Goal: Find specific page/section: Find specific page/section

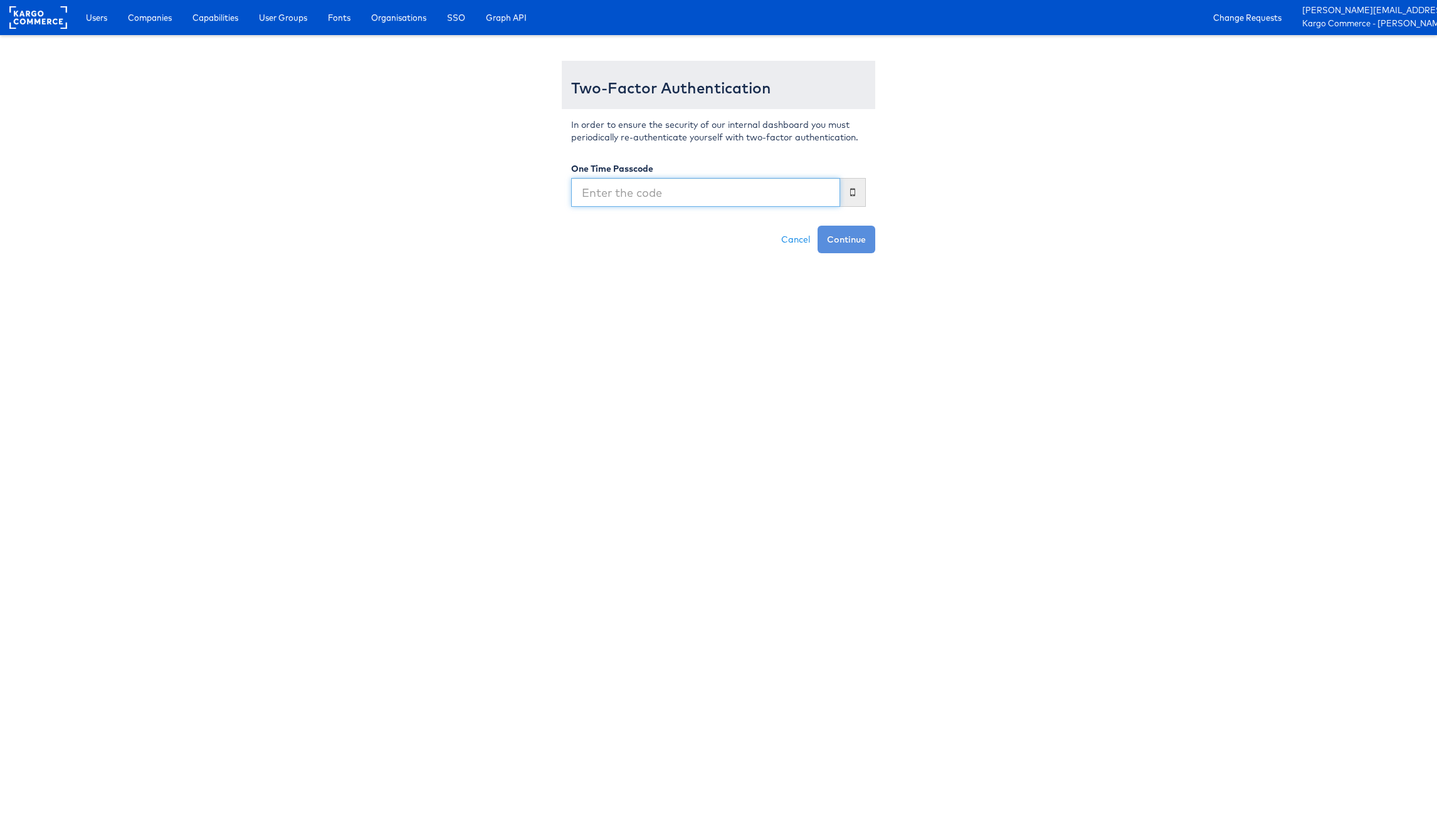
click at [723, 192] on input "text" at bounding box center [705, 192] width 269 height 29
type input "857955"
click at [818, 226] on button "Continue" at bounding box center [847, 240] width 58 height 28
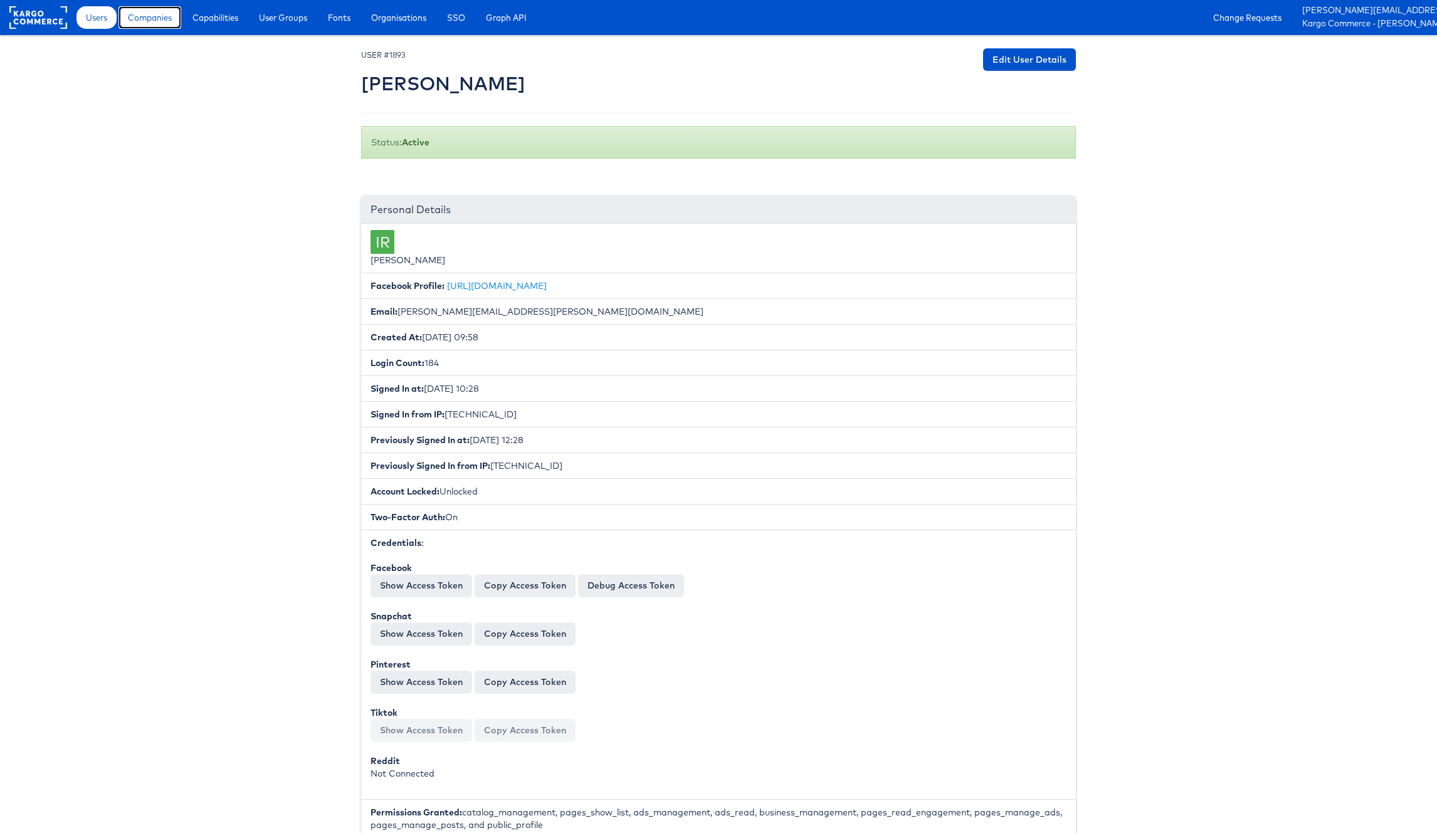
click at [162, 14] on span "Companies" at bounding box center [150, 17] width 44 height 13
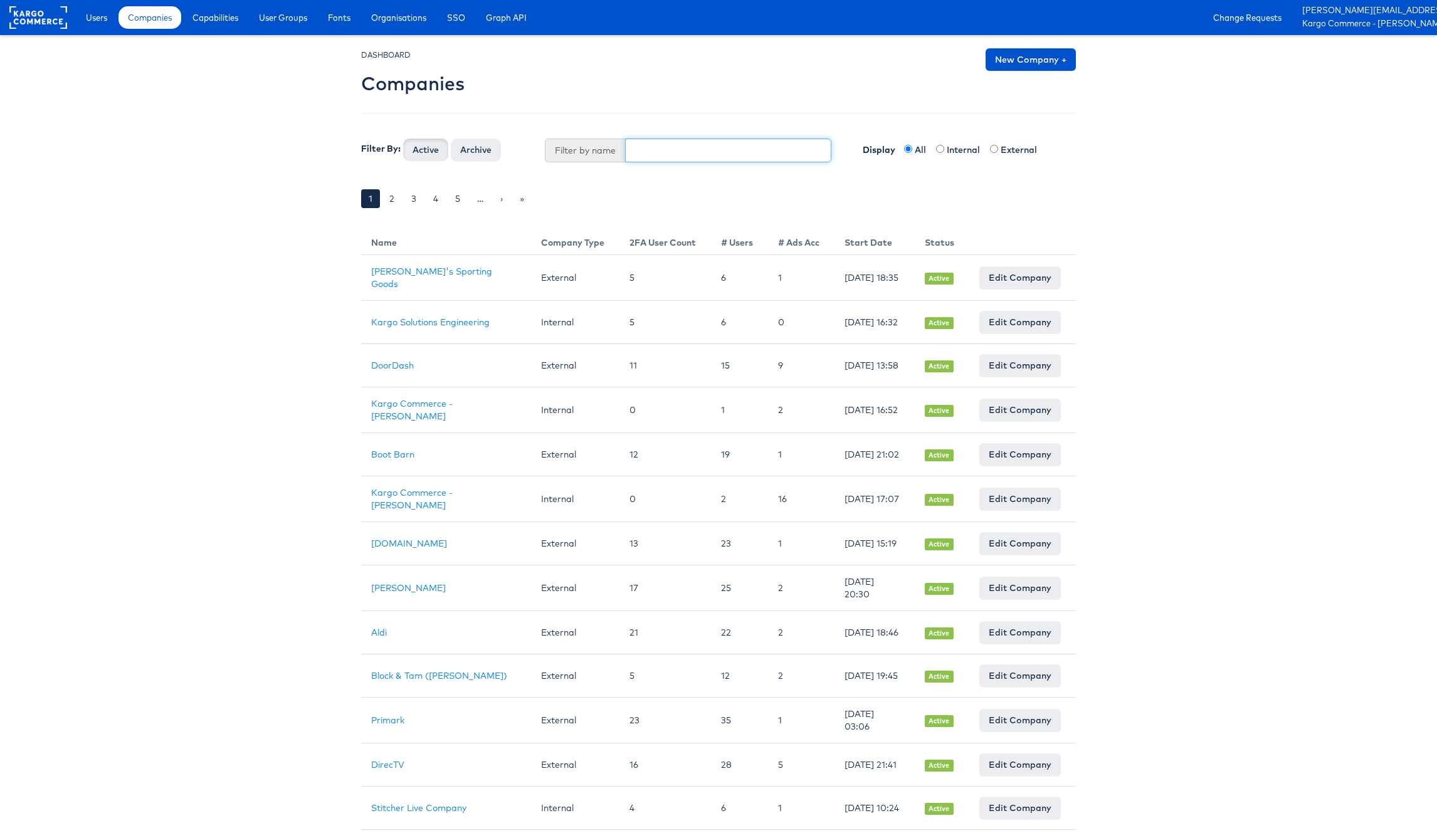
click at [648, 151] on input "text" at bounding box center [728, 151] width 207 height 24
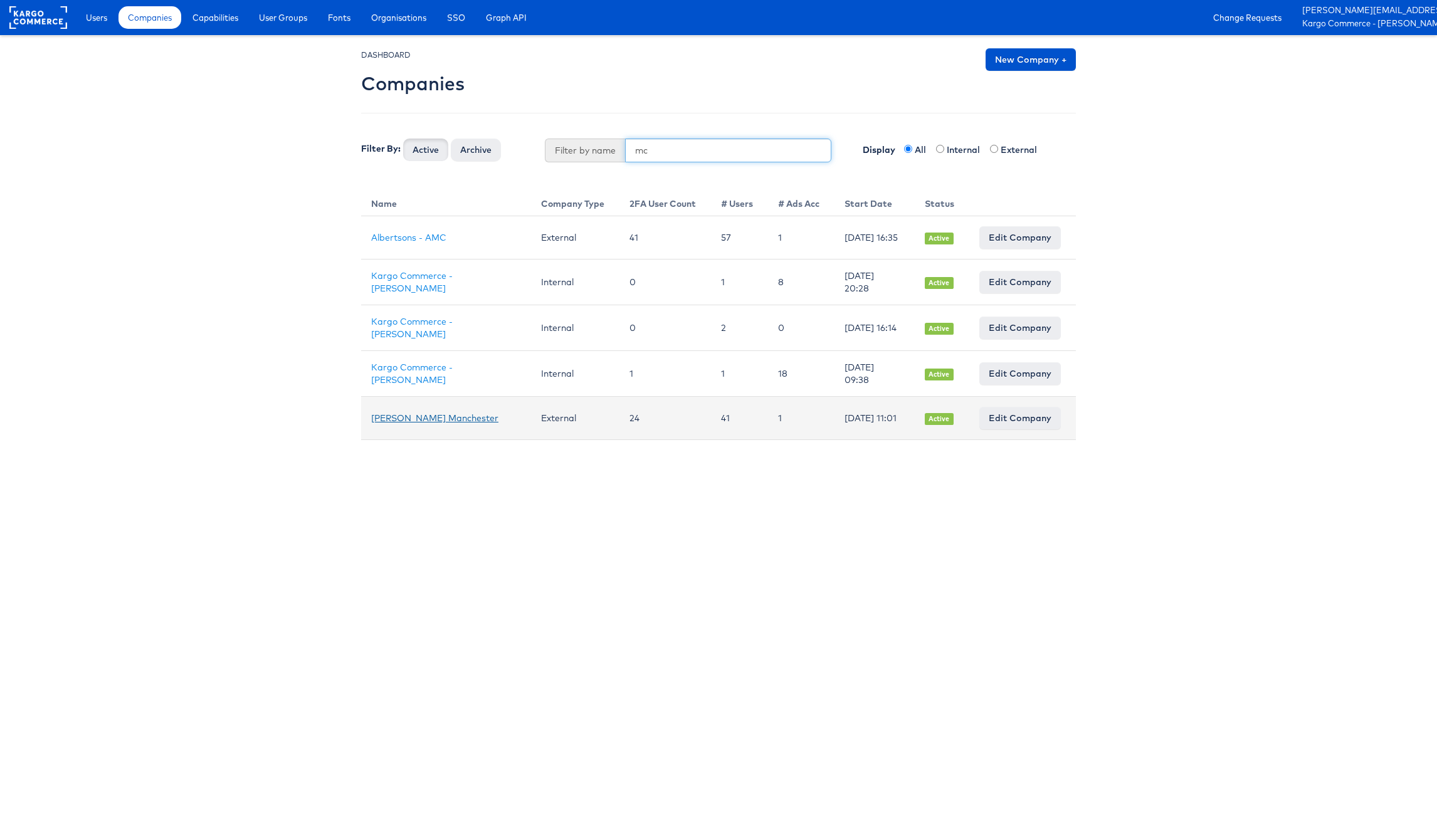
type input "mc"
click at [424, 417] on link "Mccann Manchester" at bounding box center [434, 418] width 127 height 11
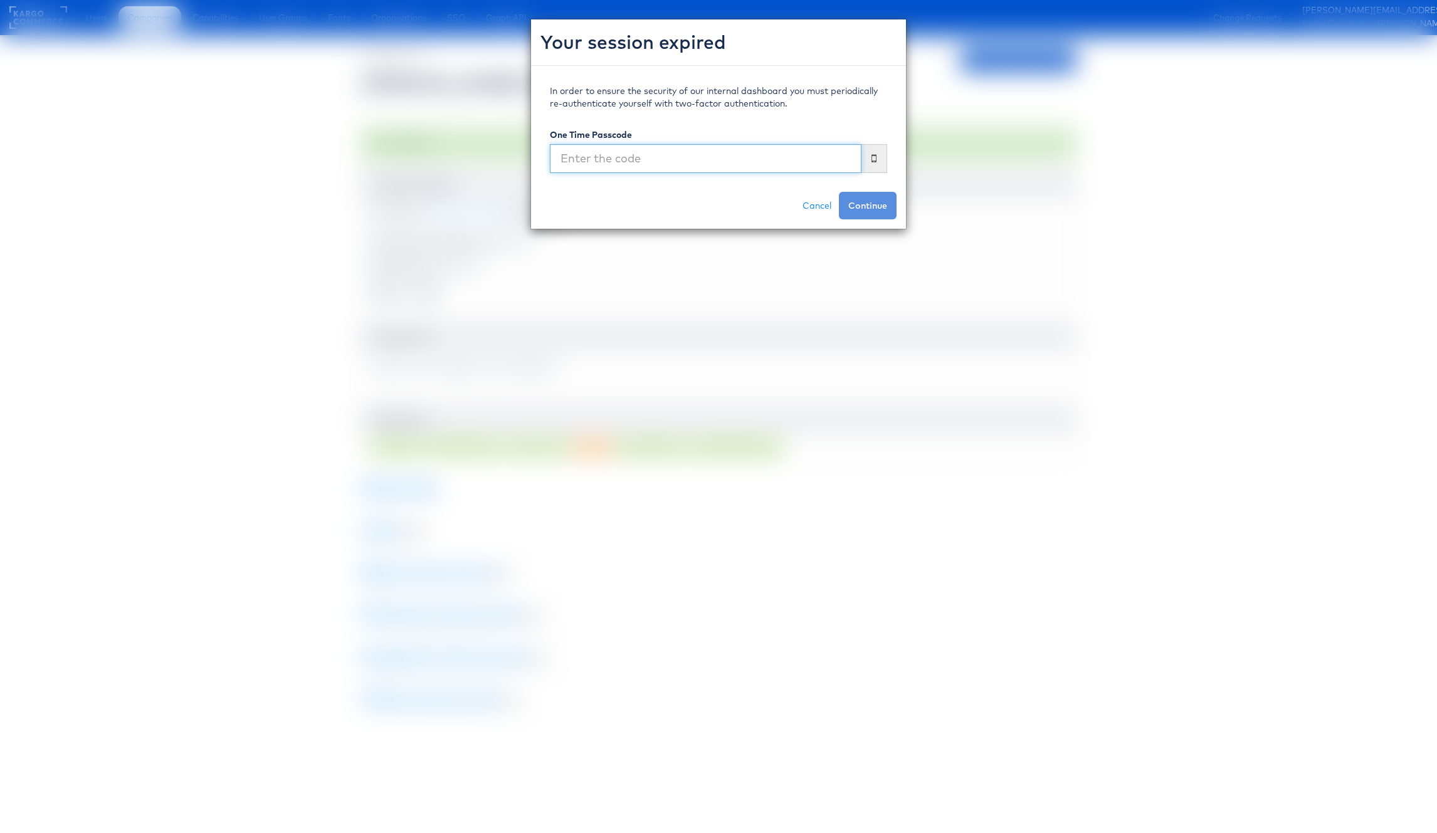
click at [795, 166] on input "text" at bounding box center [706, 158] width 312 height 29
type input "366260"
click at [839, 192] on button "Continue" at bounding box center [868, 206] width 58 height 28
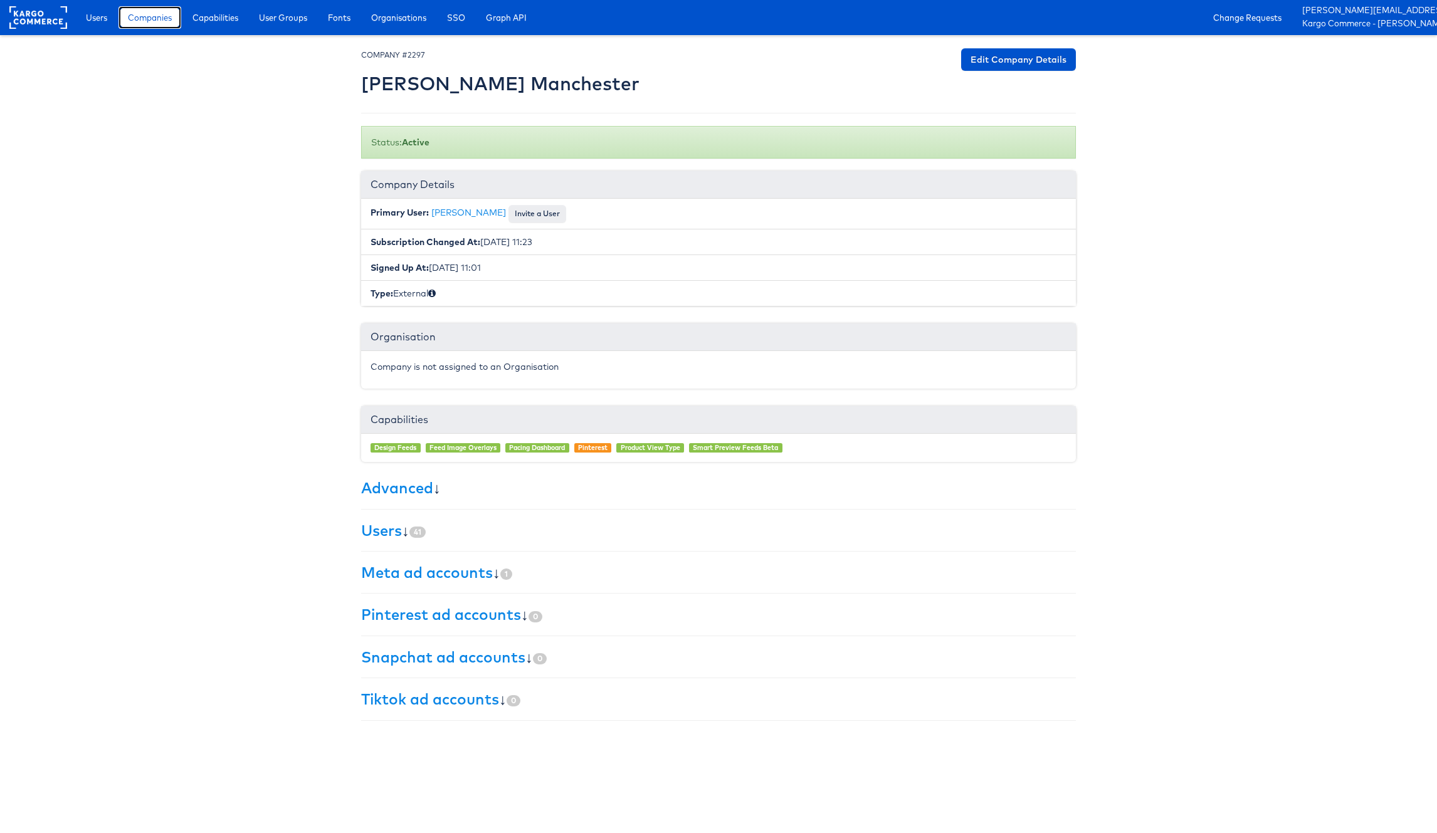
click at [158, 16] on span "Companies" at bounding box center [150, 17] width 44 height 13
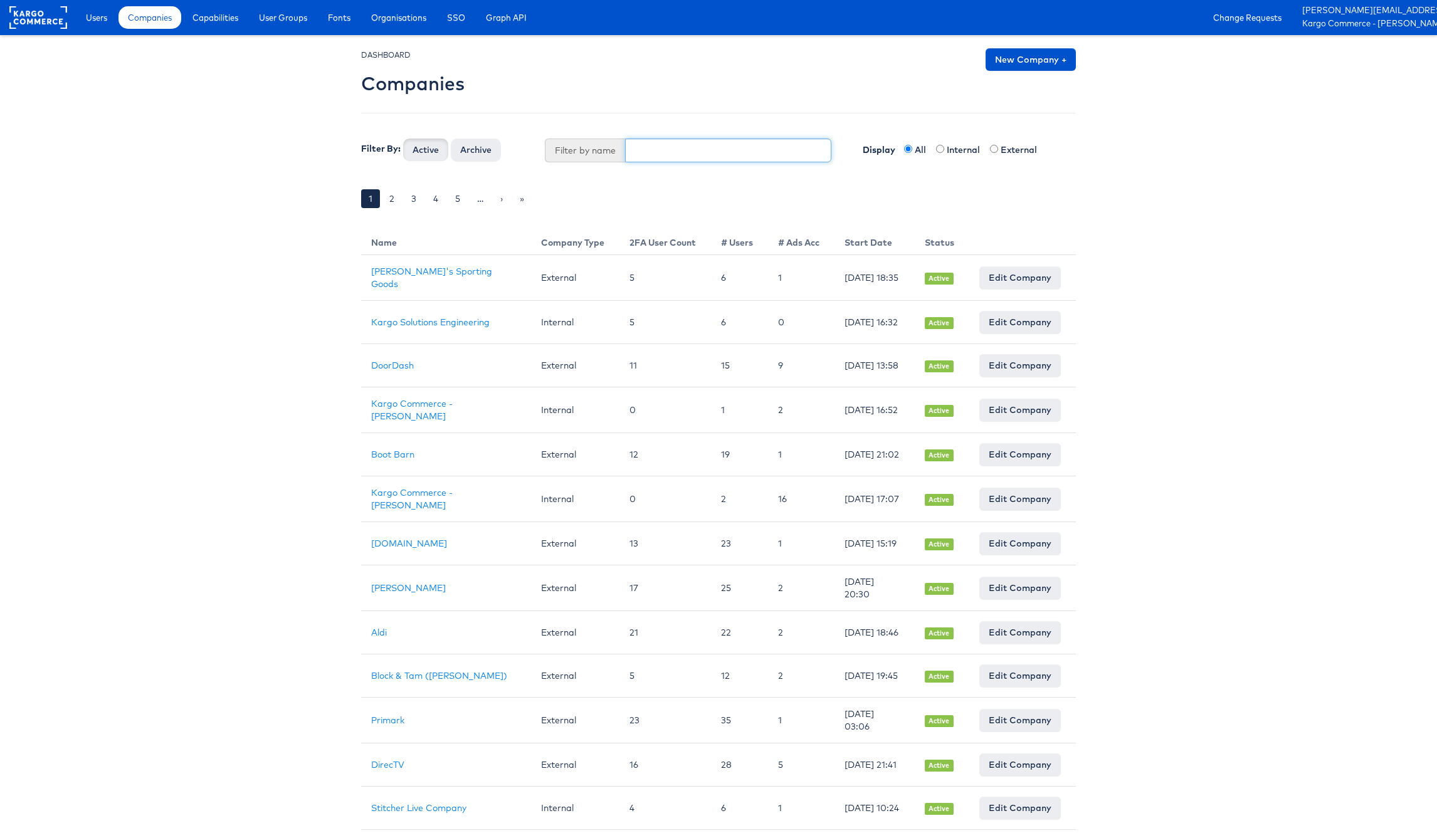
click at [655, 143] on input "text" at bounding box center [728, 151] width 207 height 24
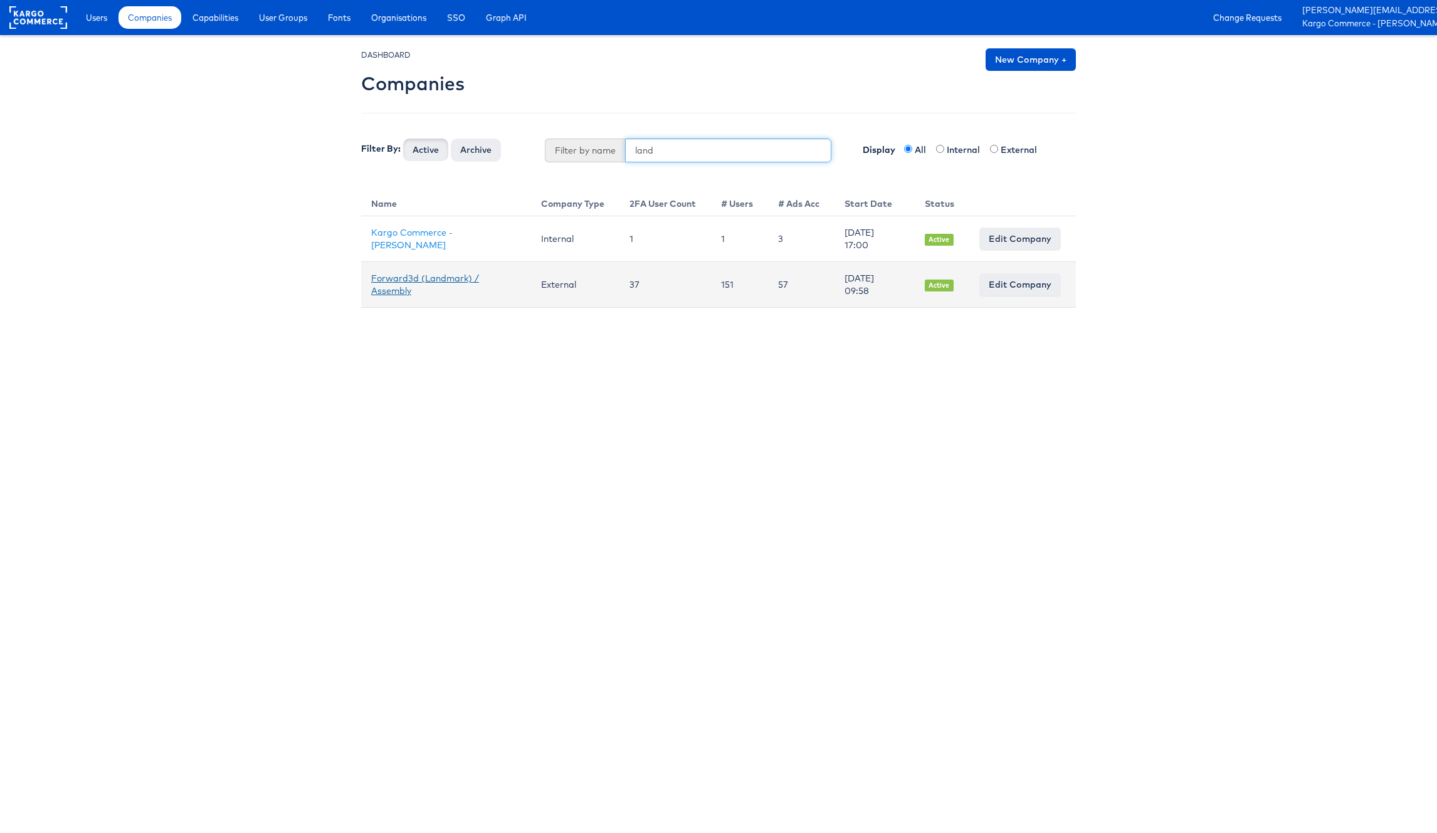
type input "land"
click at [418, 277] on link "Forward3d (Landmark) / Assembly" at bounding box center [425, 285] width 108 height 24
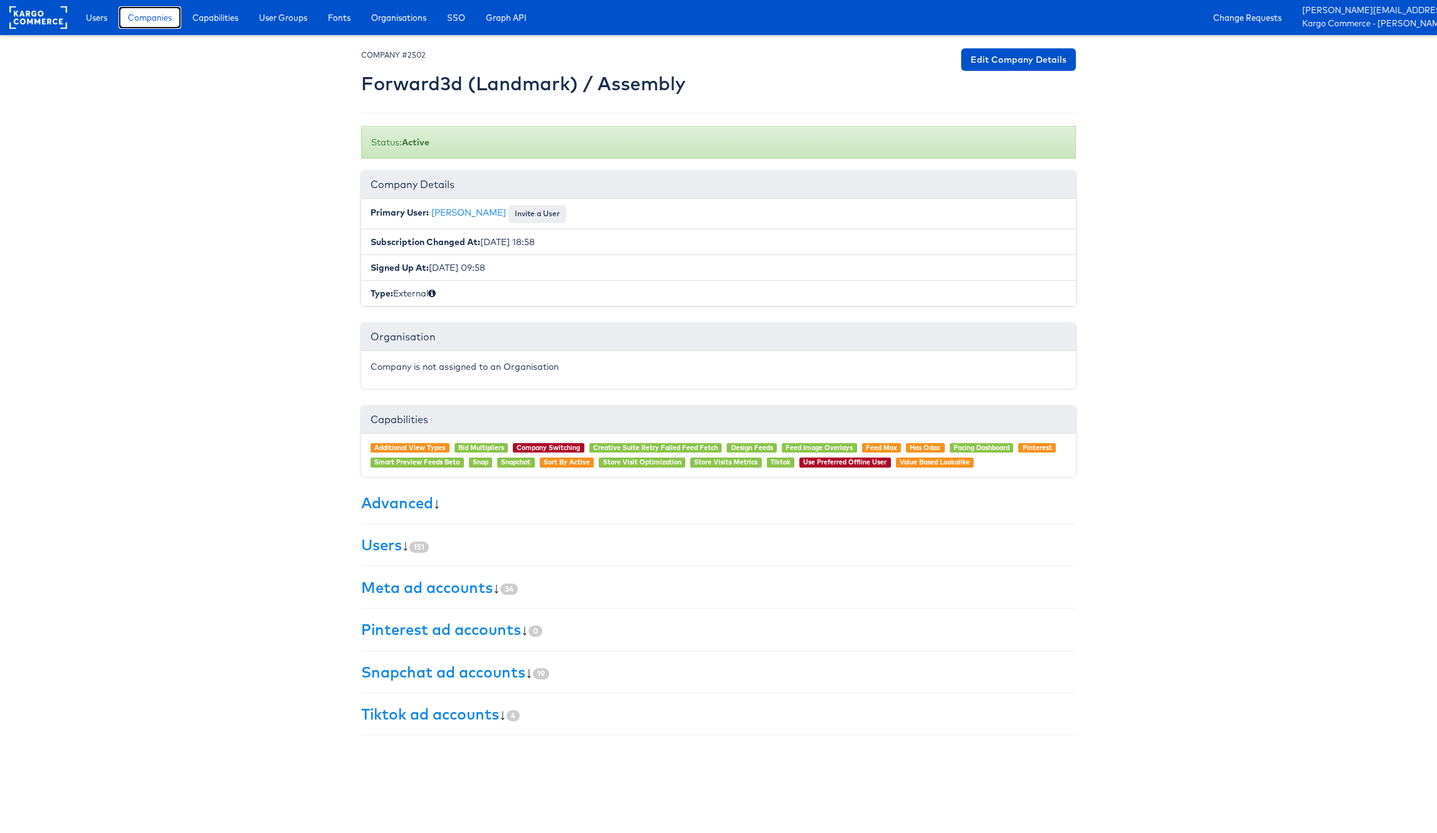
click at [149, 13] on span "Companies" at bounding box center [150, 17] width 44 height 13
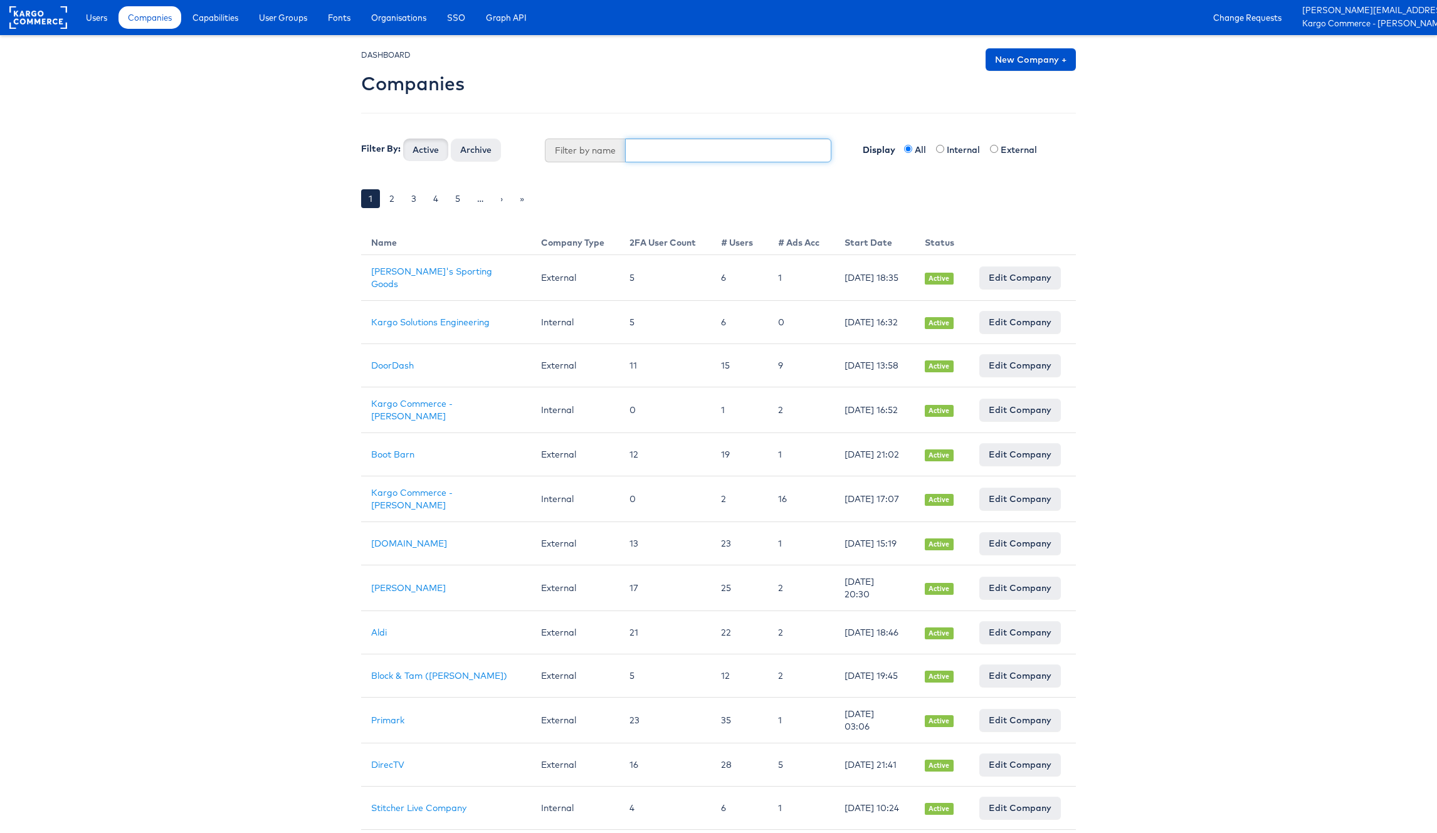
click at [772, 143] on input "text" at bounding box center [728, 151] width 207 height 24
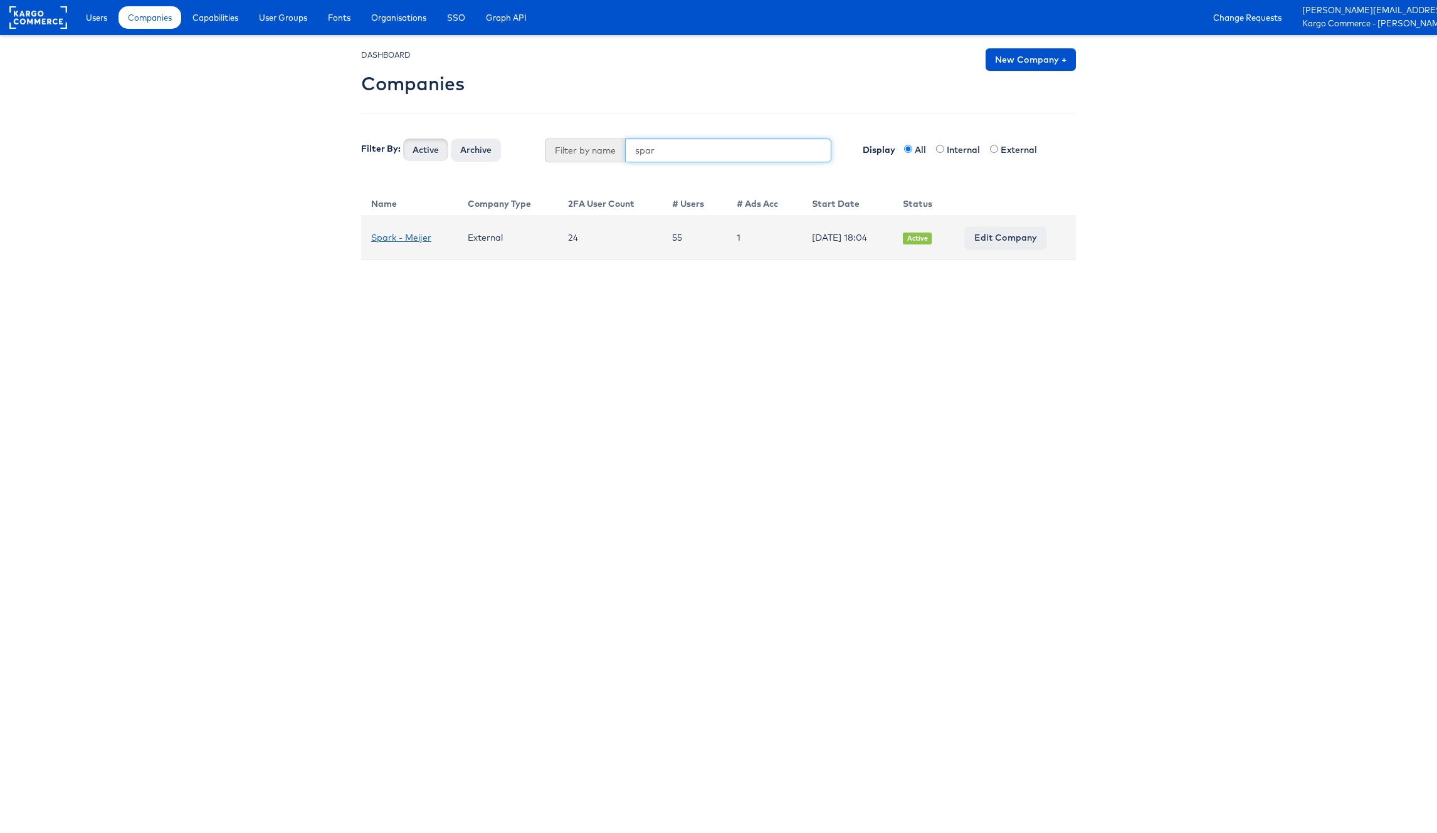
type input "spar"
click at [407, 237] on link "Spark - Meijer" at bounding box center [401, 237] width 60 height 11
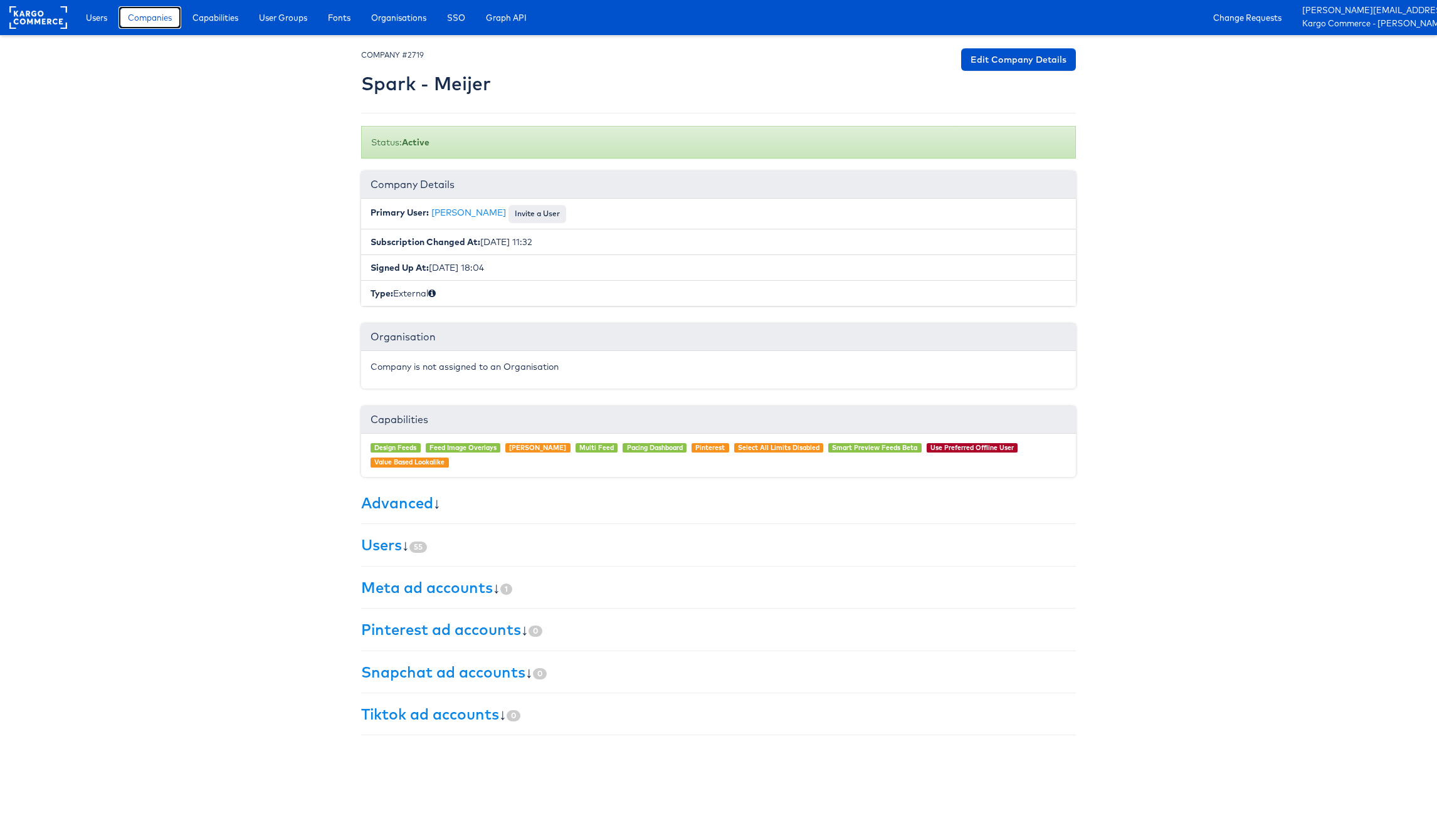
click at [154, 21] on span "Companies" at bounding box center [150, 17] width 44 height 13
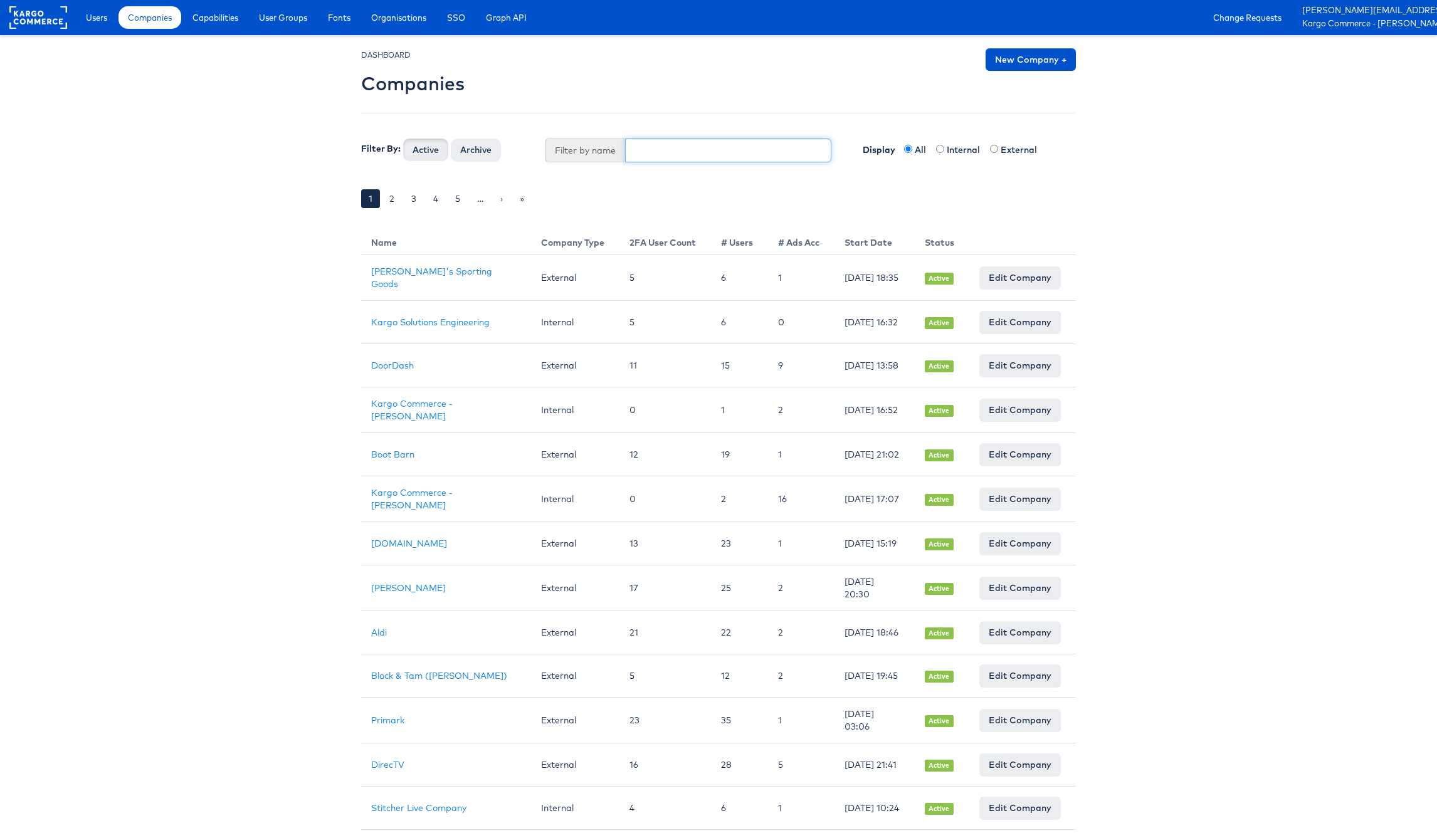
click at [665, 153] on input "text" at bounding box center [728, 151] width 207 height 24
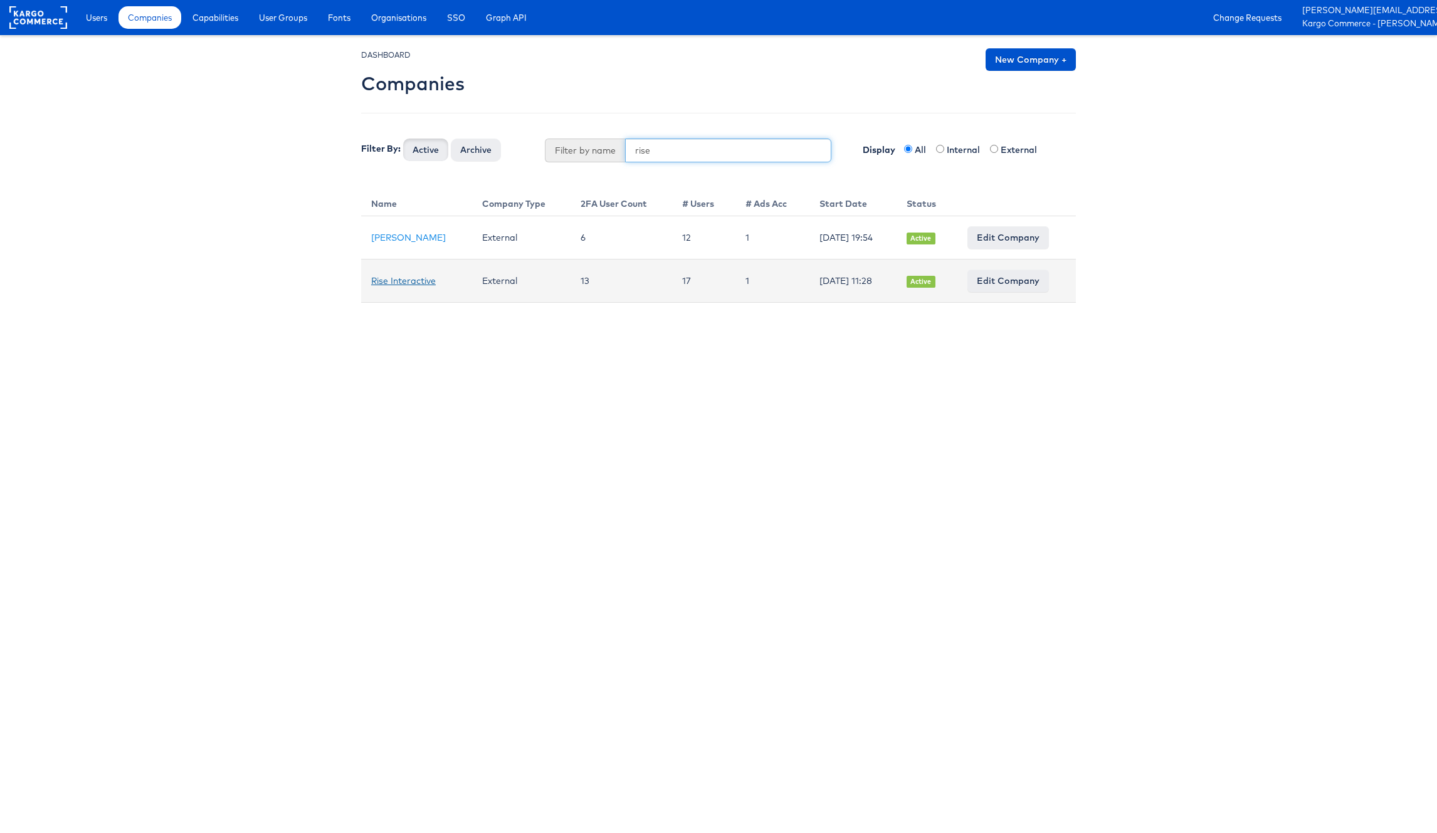
type input "rise"
click at [430, 285] on link "Rise Interactive" at bounding box center [403, 280] width 65 height 11
